Goal: Task Accomplishment & Management: Manage account settings

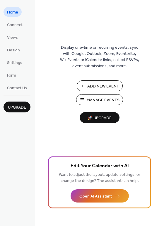
click at [88, 97] on span "Manage Events" at bounding box center [103, 100] width 33 height 6
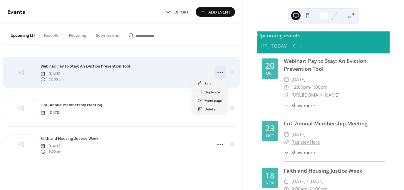
click at [218, 70] on icon at bounding box center [219, 72] width 9 height 9
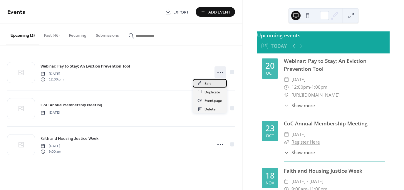
click at [207, 83] on span "Edit" at bounding box center [207, 84] width 6 height 6
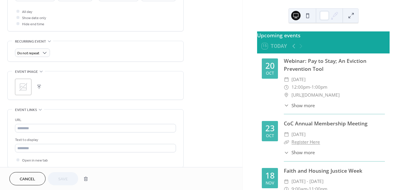
scroll to position [221, 0]
click at [39, 84] on button "button" at bounding box center [39, 85] width 8 height 8
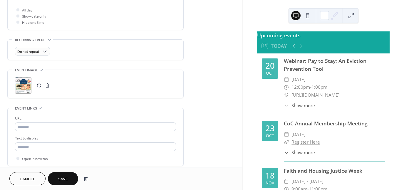
click at [67, 177] on span "Save" at bounding box center [63, 179] width 10 height 6
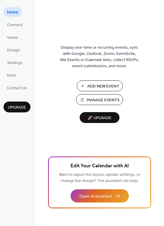
click at [85, 96] on button "Manage Events" at bounding box center [99, 99] width 47 height 11
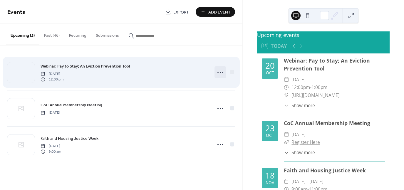
click at [219, 72] on icon at bounding box center [219, 72] width 9 height 9
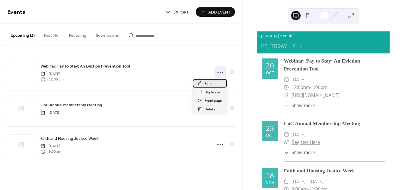
click at [207, 82] on span "Edit" at bounding box center [207, 84] width 6 height 6
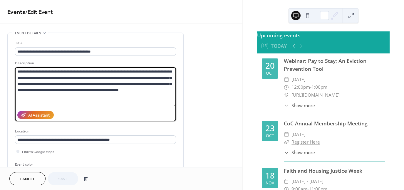
drag, startPoint x: 163, startPoint y: 91, endPoint x: 11, endPoint y: 70, distance: 153.8
click at [11, 70] on div "**********" at bounding box center [96, 107] width 176 height 149
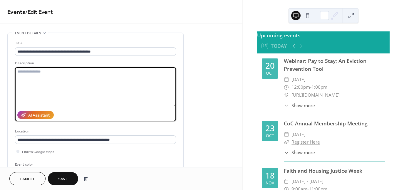
scroll to position [288, 0]
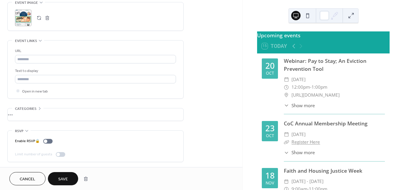
click at [72, 178] on button "Save" at bounding box center [63, 178] width 30 height 13
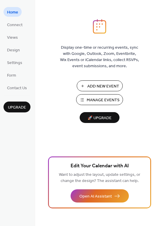
click at [86, 99] on button "Manage Events" at bounding box center [99, 99] width 47 height 11
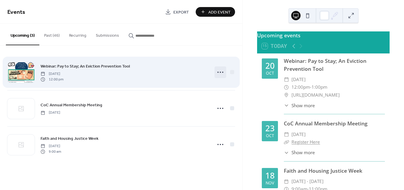
click at [218, 72] on circle at bounding box center [217, 72] width 1 height 1
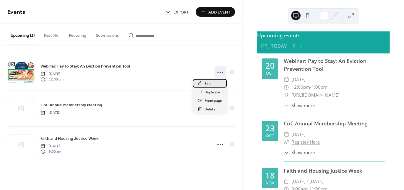
click at [207, 82] on span "Edit" at bounding box center [207, 84] width 6 height 6
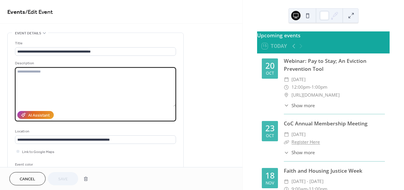
click at [23, 72] on textarea at bounding box center [95, 86] width 161 height 39
paste textarea "**********"
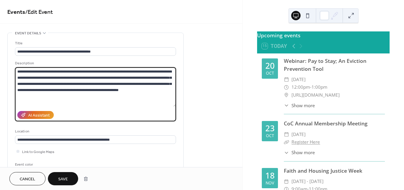
type textarea "**********"
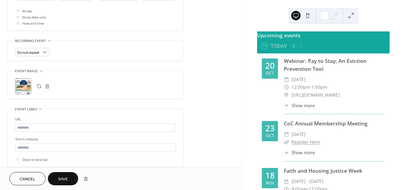
scroll to position [220, 0]
click at [46, 85] on button "button" at bounding box center [47, 86] width 8 height 8
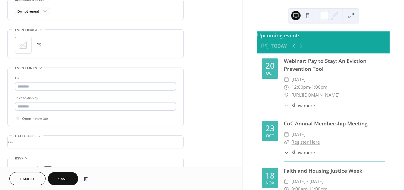
scroll to position [288, 0]
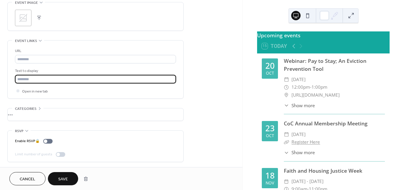
click at [34, 78] on input "text" at bounding box center [95, 79] width 161 height 9
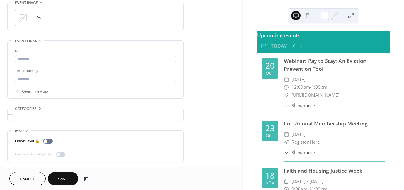
click at [58, 174] on button "Save" at bounding box center [63, 178] width 30 height 13
